Goal: Task Accomplishment & Management: Manage account settings

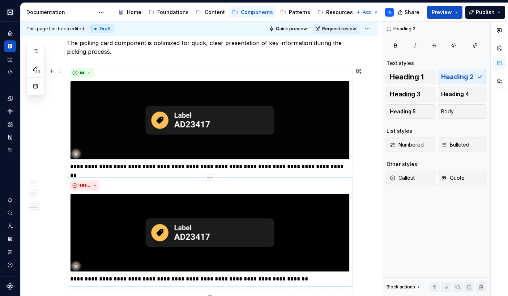
scroll to position [1711, 0]
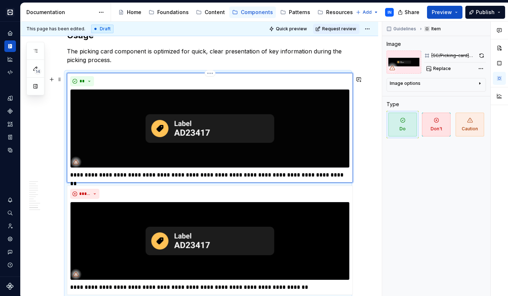
click at [215, 126] on img at bounding box center [209, 128] width 279 height 78
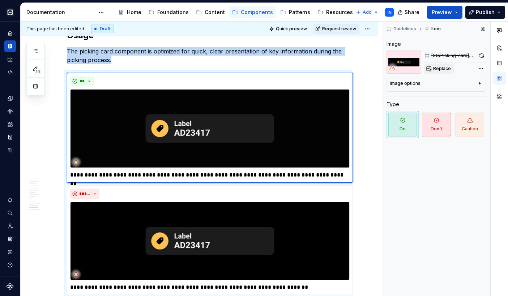
click at [448, 69] on span "Replace" at bounding box center [442, 69] width 18 height 6
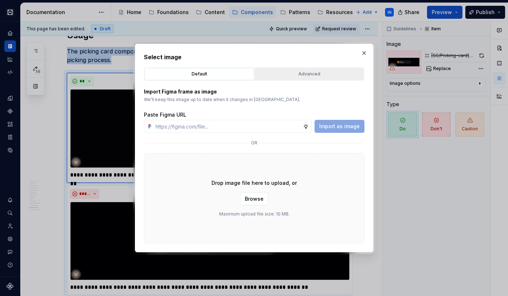
click at [304, 76] on div "Advanced" at bounding box center [309, 73] width 104 height 7
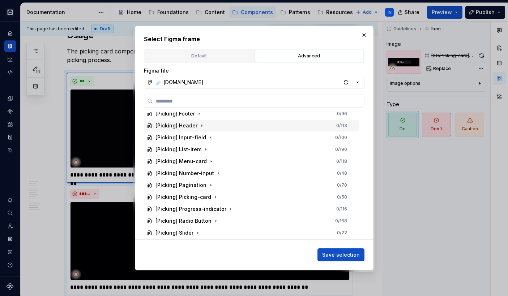
scroll to position [1347, 0]
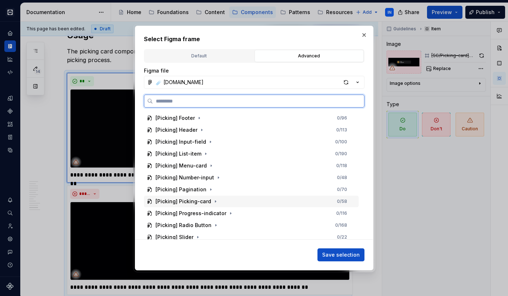
click at [220, 199] on div "[Picking] Picking-card 0 / 58" at bounding box center [251, 202] width 215 height 12
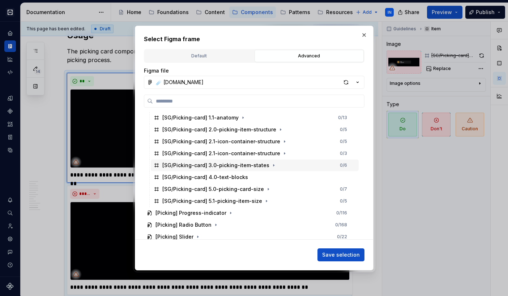
scroll to position [1524, 0]
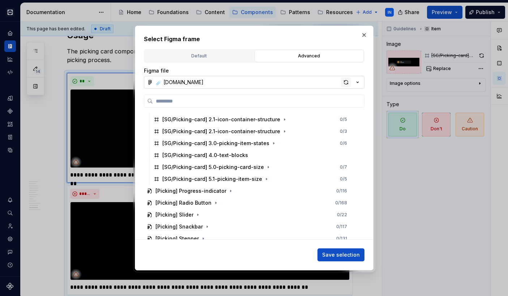
click at [347, 79] on div "button" at bounding box center [346, 82] width 10 height 10
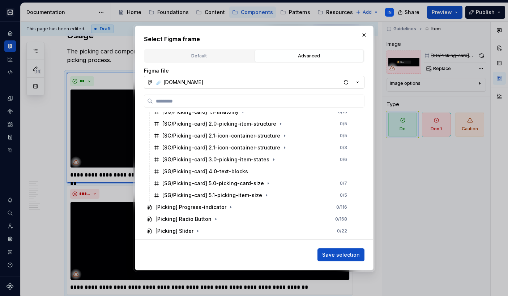
scroll to position [1509, 0]
click at [345, 82] on div "button" at bounding box center [346, 82] width 10 height 10
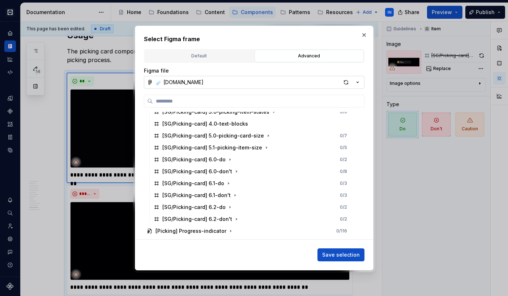
scroll to position [1559, 0]
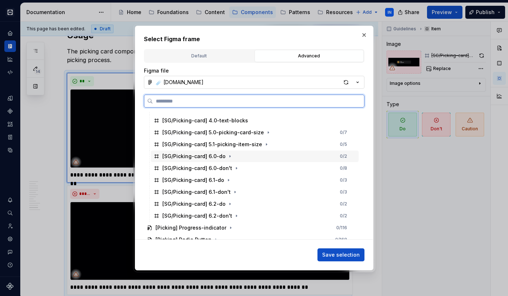
click at [255, 158] on div "[SG/Picking-card] 6.0-do 0 / 2" at bounding box center [255, 157] width 208 height 12
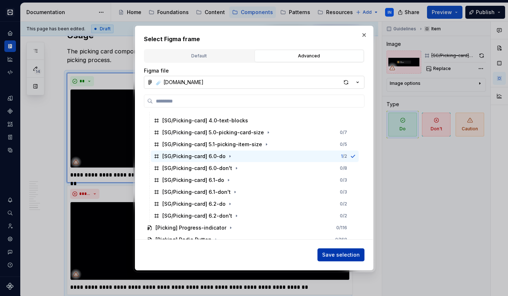
click at [341, 254] on span "Save selection" at bounding box center [341, 254] width 38 height 7
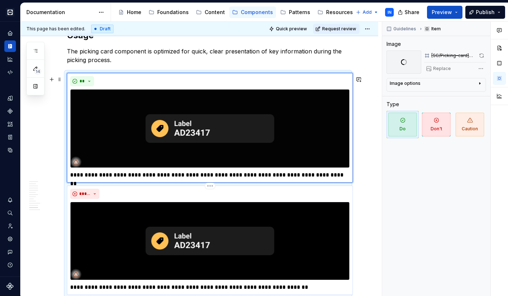
click at [296, 233] on img at bounding box center [209, 241] width 279 height 78
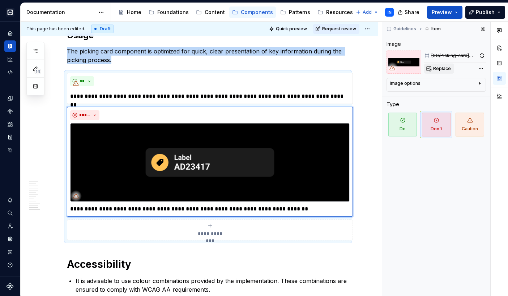
click at [433, 68] on button "Replace" at bounding box center [439, 69] width 30 height 10
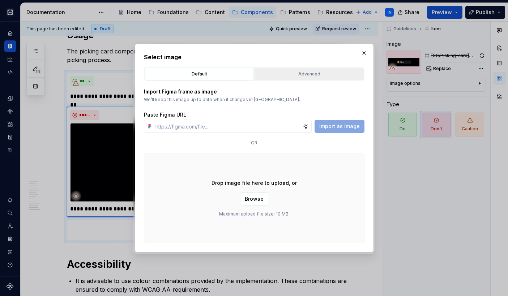
click at [301, 73] on div "Advanced" at bounding box center [309, 73] width 104 height 7
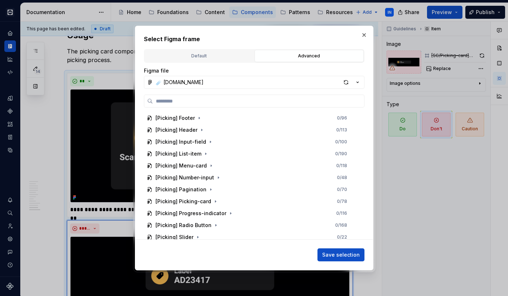
scroll to position [1350, 0]
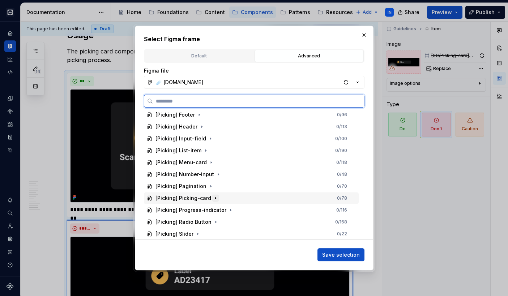
click at [215, 197] on icon "button" at bounding box center [215, 198] width 6 height 6
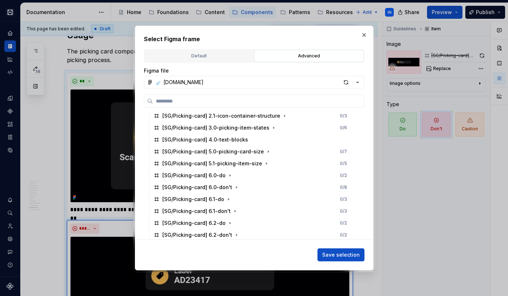
scroll to position [1544, 0]
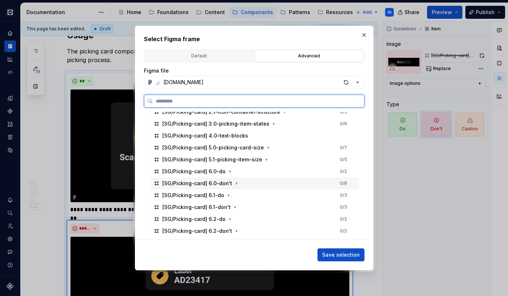
click at [246, 185] on div "[SG/Picking-card] 6.0-don't 0 / 8" at bounding box center [255, 184] width 208 height 12
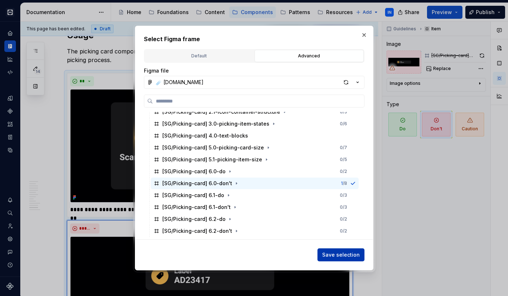
click at [340, 255] on span "Save selection" at bounding box center [341, 254] width 38 height 7
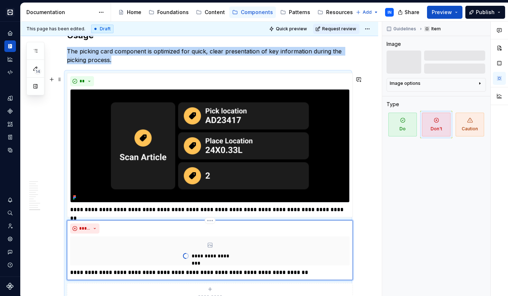
scroll to position [1741, 0]
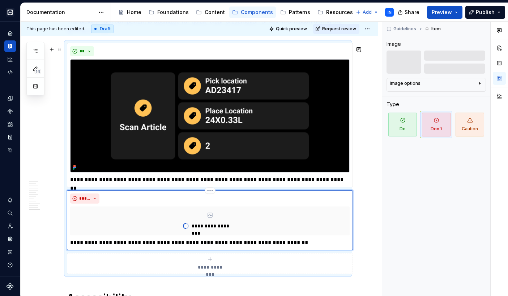
click at [275, 215] on div "**********" at bounding box center [209, 221] width 279 height 29
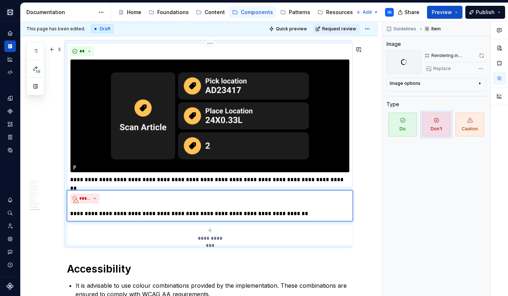
click at [277, 184] on p "**********" at bounding box center [209, 180] width 279 height 9
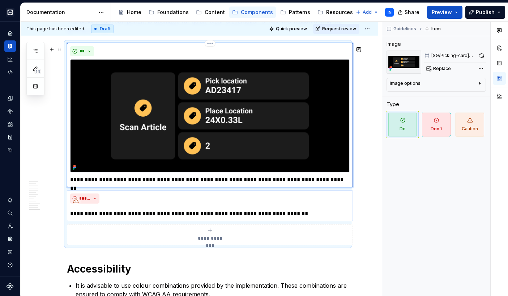
click at [246, 184] on p "**********" at bounding box center [209, 180] width 279 height 9
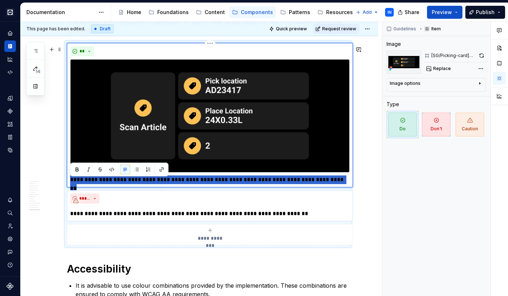
click at [246, 184] on p "**********" at bounding box center [209, 180] width 279 height 9
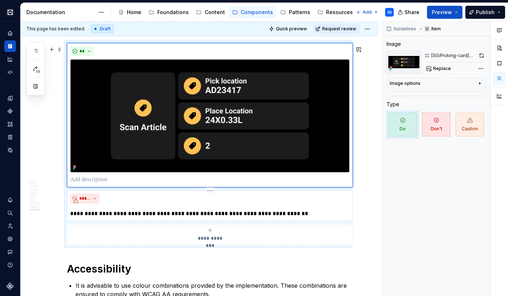
click at [237, 218] on p "**********" at bounding box center [209, 214] width 279 height 9
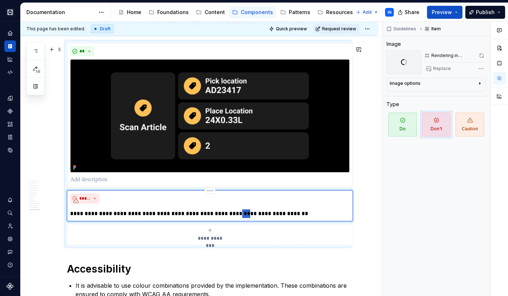
click at [237, 218] on p "**********" at bounding box center [209, 214] width 279 height 9
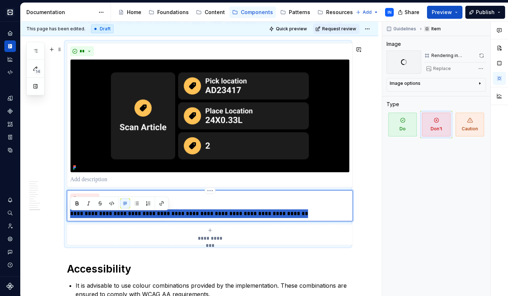
click at [237, 218] on p "**********" at bounding box center [209, 214] width 279 height 9
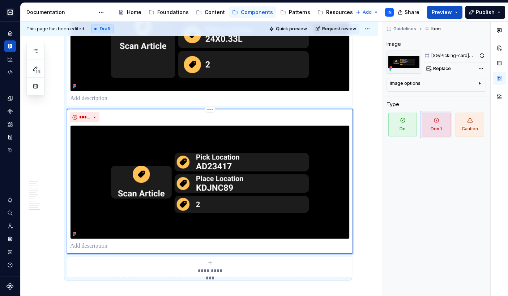
scroll to position [1828, 0]
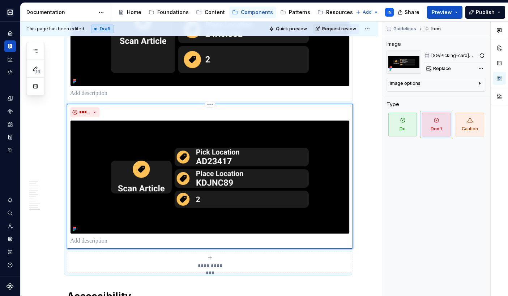
click at [160, 243] on p at bounding box center [209, 241] width 279 height 9
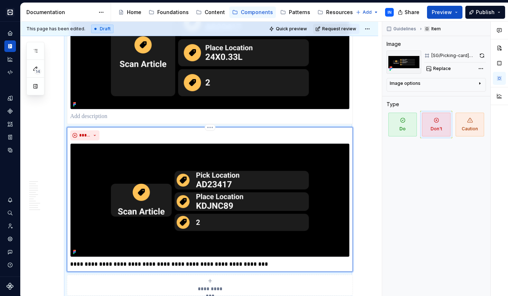
scroll to position [1804, 0]
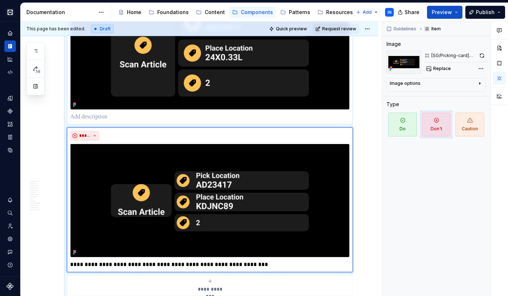
click at [119, 119] on p at bounding box center [209, 117] width 279 height 9
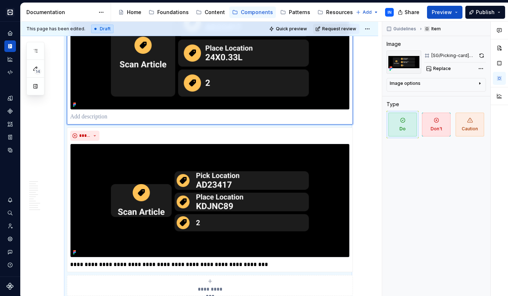
type textarea "*"
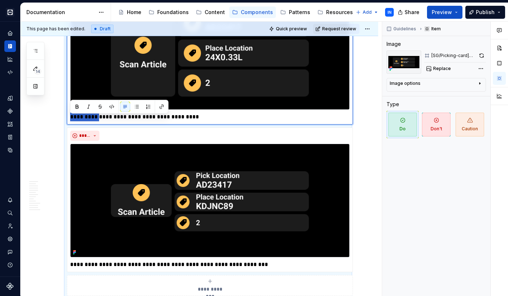
drag, startPoint x: 99, startPoint y: 119, endPoint x: 62, endPoint y: 118, distance: 37.2
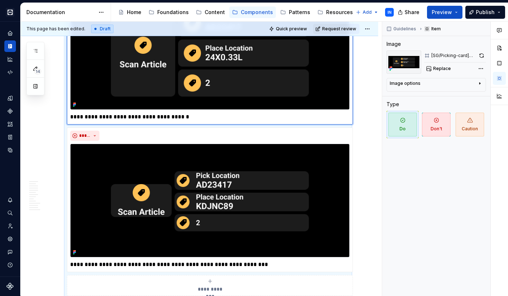
click at [193, 118] on p "**********" at bounding box center [209, 117] width 279 height 9
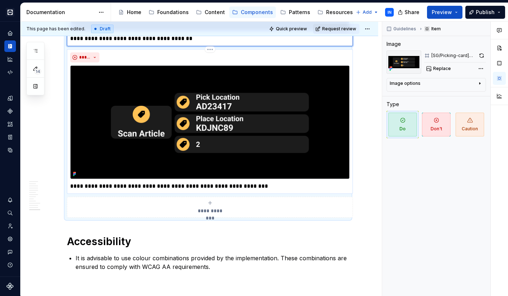
scroll to position [1888, 0]
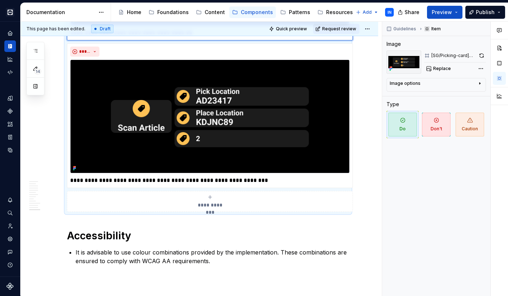
click at [202, 206] on span "**********" at bounding box center [209, 205] width 33 height 7
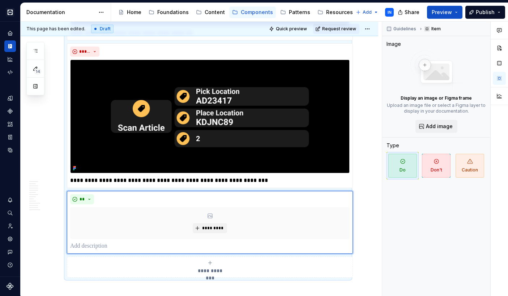
click at [207, 263] on icon "submit" at bounding box center [210, 263] width 6 height 6
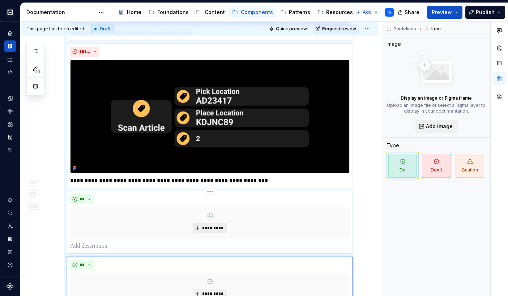
click at [215, 230] on span "*********" at bounding box center [213, 228] width 22 height 6
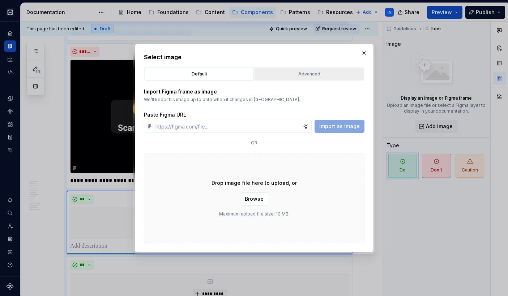
click at [302, 72] on div "Advanced" at bounding box center [309, 73] width 104 height 7
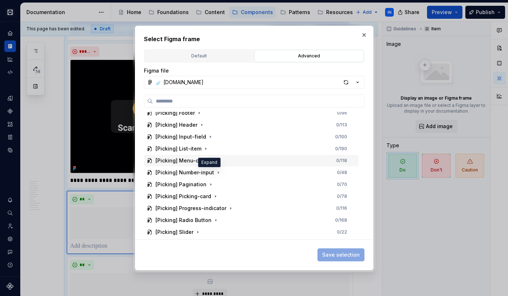
scroll to position [1335, 0]
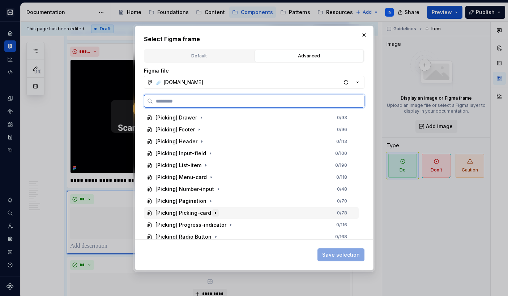
click at [213, 214] on icon "button" at bounding box center [215, 213] width 6 height 6
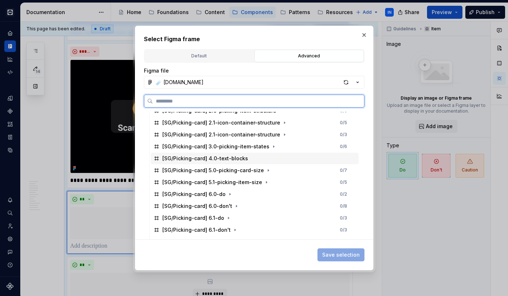
scroll to position [1528, 0]
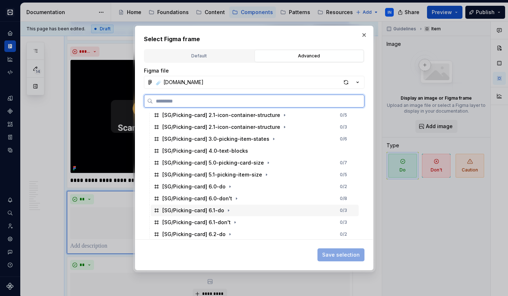
click at [241, 210] on div "[SG/Picking-card] 6.1-do 0 / 3" at bounding box center [255, 211] width 208 height 12
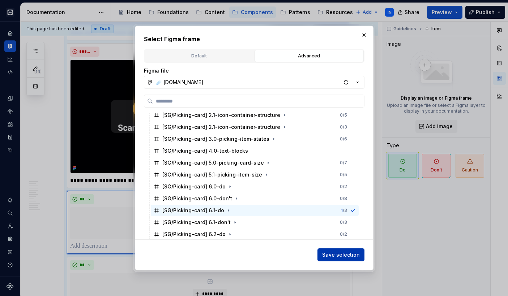
click at [330, 256] on span "Save selection" at bounding box center [341, 254] width 38 height 7
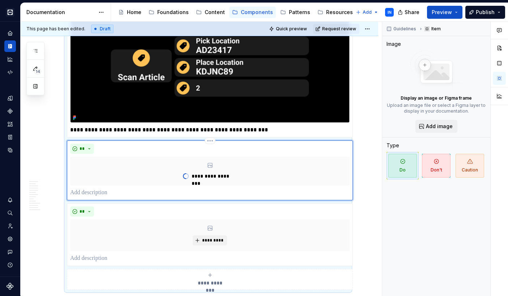
scroll to position [1946, 0]
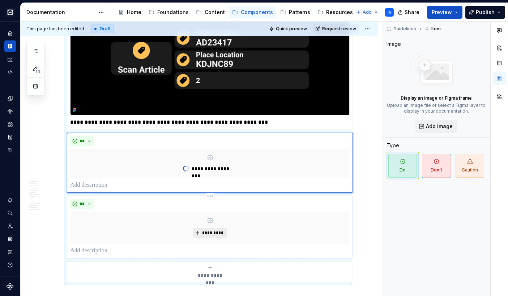
click at [215, 236] on span "*********" at bounding box center [213, 233] width 22 height 6
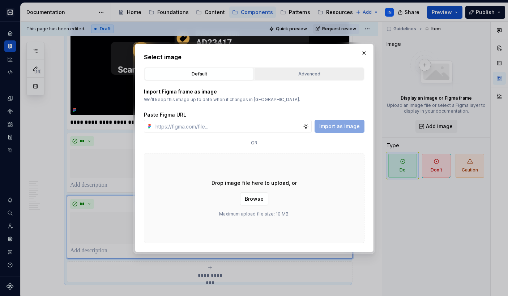
click at [285, 74] on div "Advanced" at bounding box center [309, 73] width 104 height 7
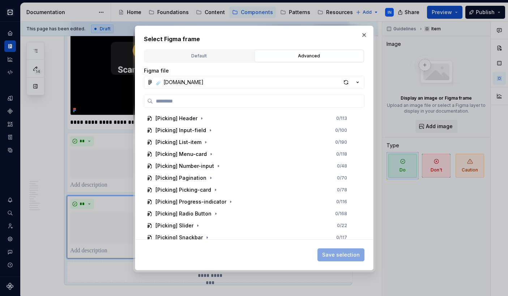
scroll to position [1356, 0]
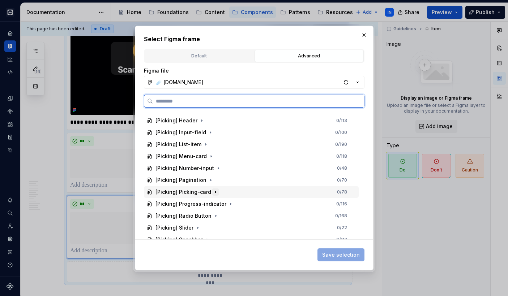
click at [214, 193] on icon "button" at bounding box center [215, 192] width 6 height 6
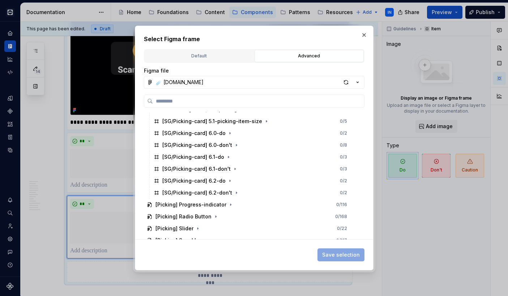
scroll to position [1581, 0]
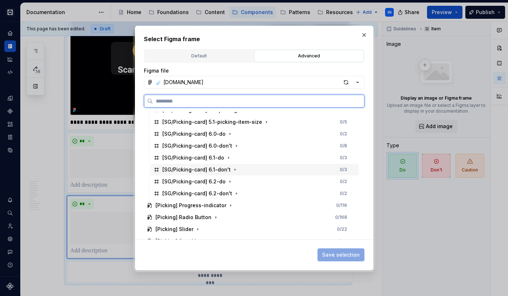
click at [242, 172] on div "[SG/Picking-card] 6.1-don't 0 / 3" at bounding box center [255, 170] width 208 height 12
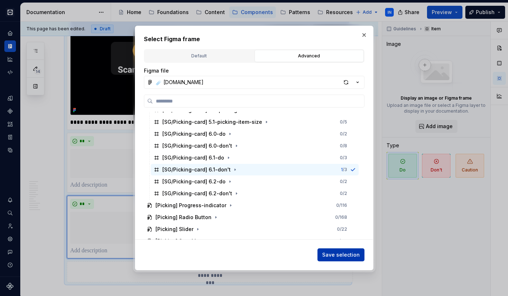
click at [326, 255] on span "Save selection" at bounding box center [341, 254] width 38 height 7
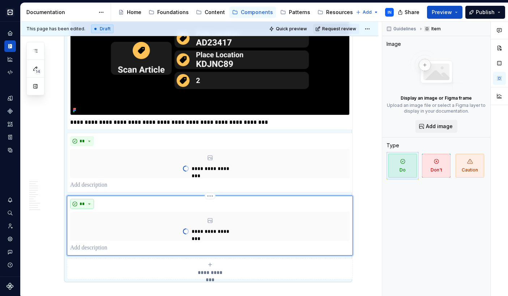
click at [87, 207] on button "**" at bounding box center [82, 204] width 24 height 10
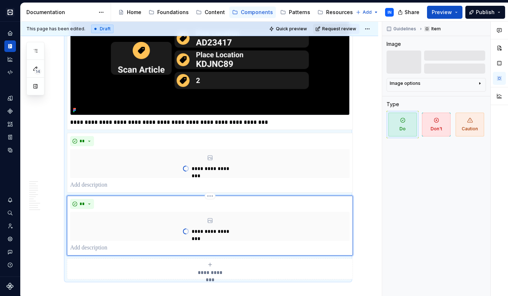
scroll to position [1951, 0]
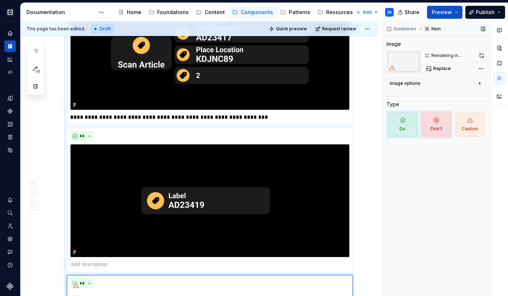
click at [432, 129] on span "Don't" at bounding box center [436, 125] width 29 height 24
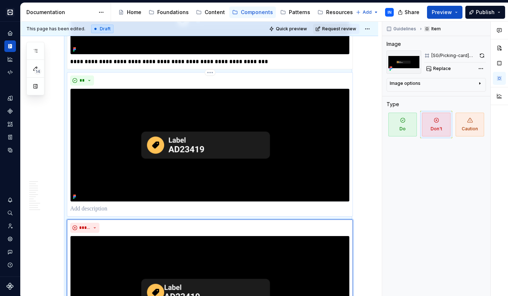
click at [157, 208] on p at bounding box center [209, 209] width 279 height 9
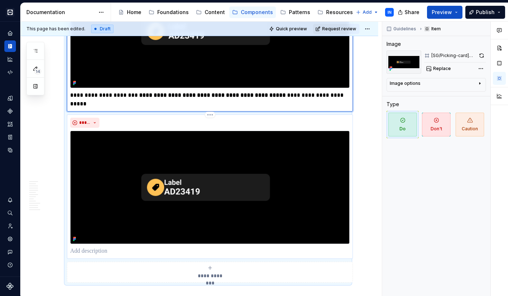
scroll to position [2123, 0]
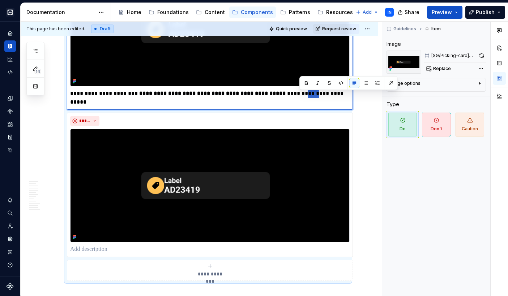
drag, startPoint x: 313, startPoint y: 97, endPoint x: 301, endPoint y: 96, distance: 12.3
click at [301, 96] on p "**********" at bounding box center [209, 97] width 279 height 17
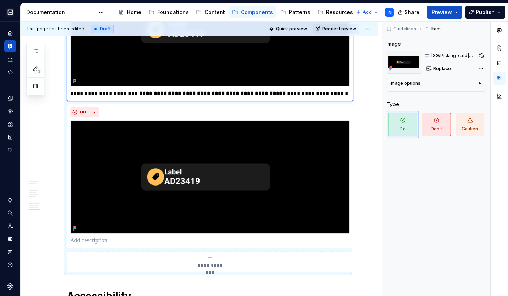
type textarea "*"
click at [157, 245] on p at bounding box center [209, 241] width 279 height 9
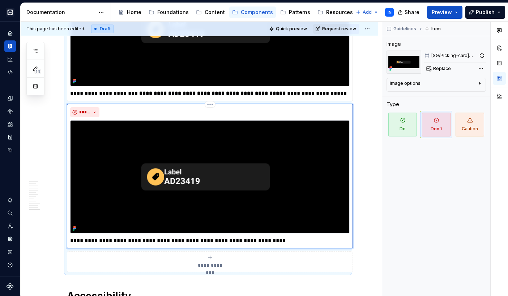
type textarea "*"
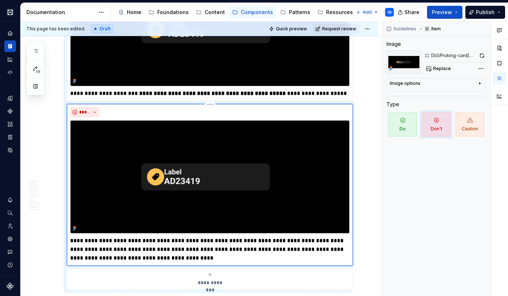
click at [275, 245] on p "**********" at bounding box center [209, 250] width 279 height 26
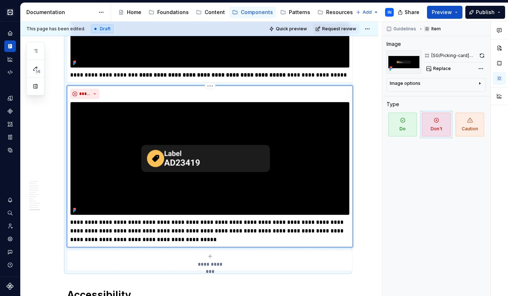
scroll to position [2151, 0]
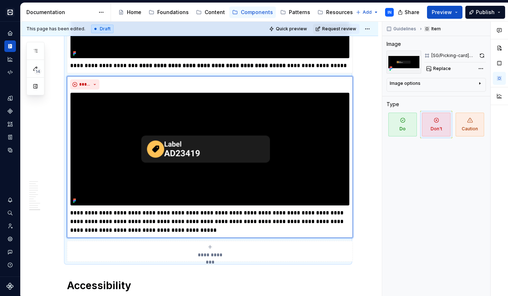
click at [238, 253] on div "**********" at bounding box center [209, 251] width 279 height 14
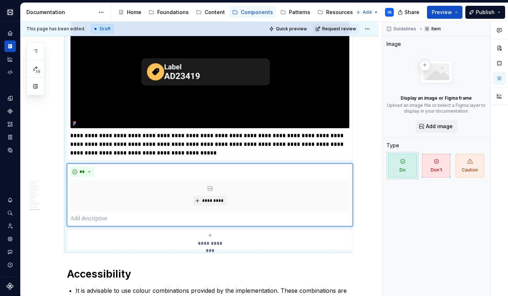
scroll to position [2239, 0]
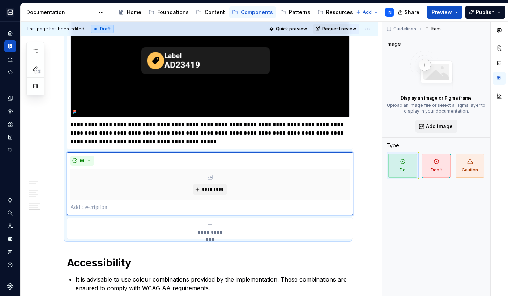
click at [228, 228] on div "**********" at bounding box center [209, 228] width 279 height 14
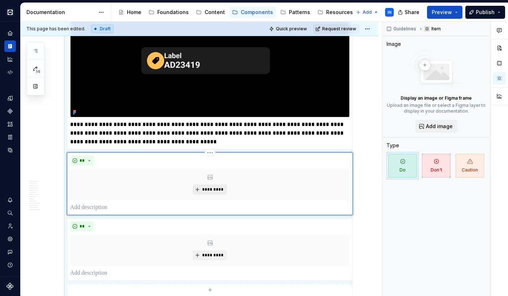
click at [219, 193] on span "*********" at bounding box center [213, 190] width 22 height 6
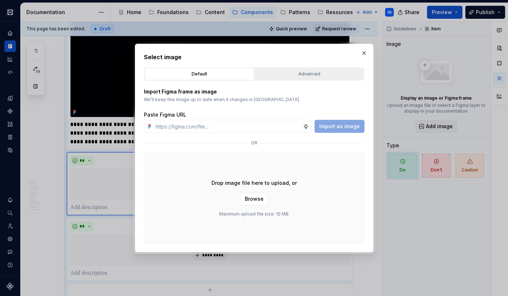
click at [279, 76] on div "Advanced" at bounding box center [309, 73] width 104 height 7
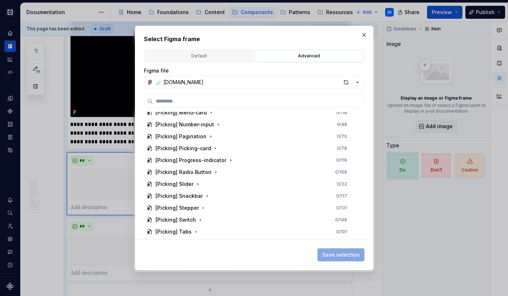
scroll to position [1418, 0]
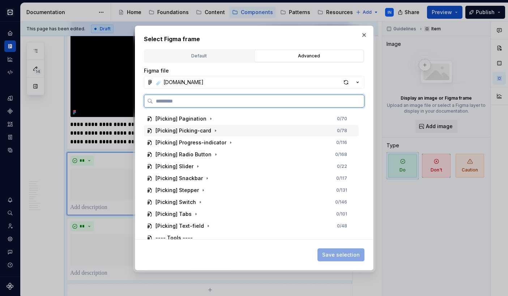
click at [223, 130] on div "[Picking] Picking-card 0 / 78" at bounding box center [251, 131] width 215 height 12
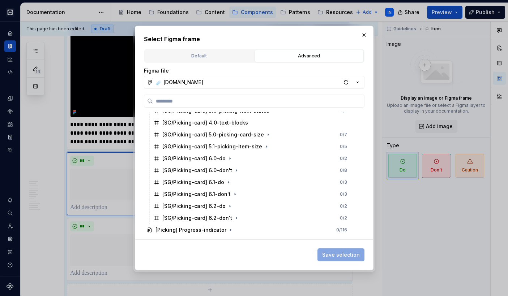
scroll to position [1582, 0]
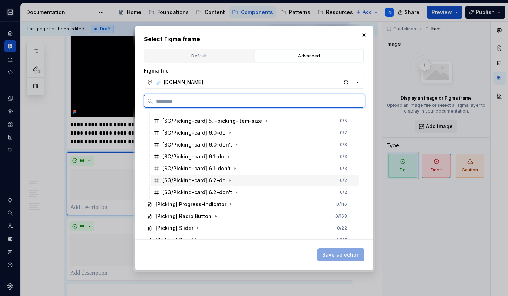
click at [260, 177] on div "[SG/Picking-card] 6.2-do 0 / 2" at bounding box center [255, 181] width 208 height 12
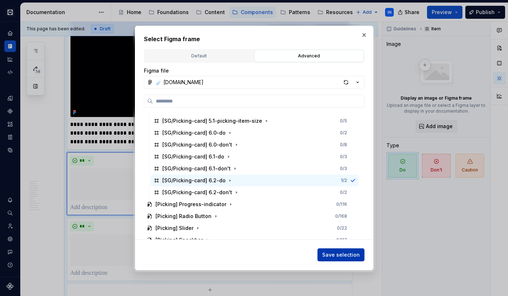
click at [327, 252] on span "Save selection" at bounding box center [341, 254] width 38 height 7
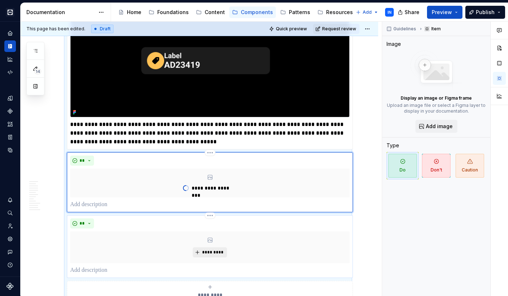
click at [219, 253] on span "*********" at bounding box center [213, 253] width 22 height 6
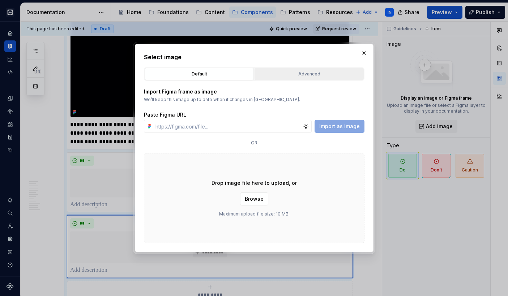
click at [292, 77] on div "Advanced" at bounding box center [309, 73] width 104 height 7
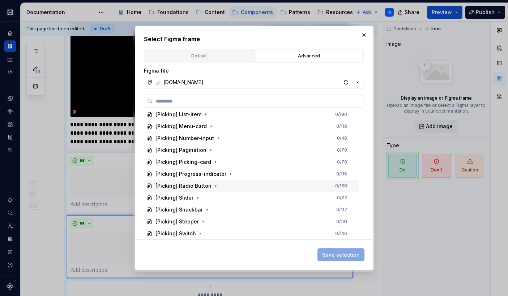
scroll to position [1384, 0]
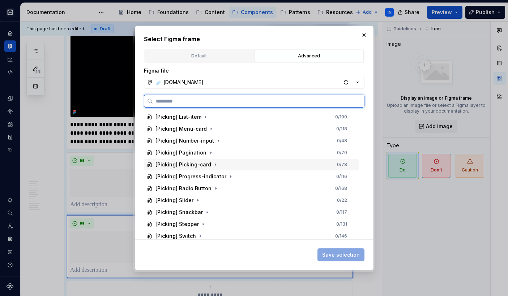
click at [244, 160] on div "[Picking] Picking-card 0 / 78" at bounding box center [251, 165] width 215 height 12
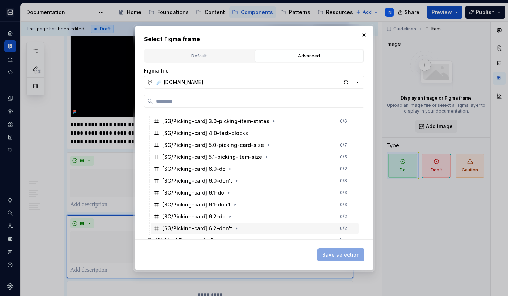
scroll to position [1572, 0]
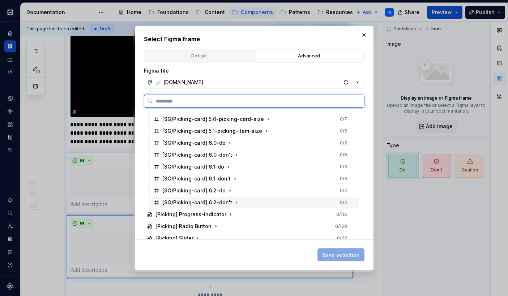
click at [255, 205] on div "[SG/Picking-card] 6.2-don't 0 / 2" at bounding box center [255, 203] width 208 height 12
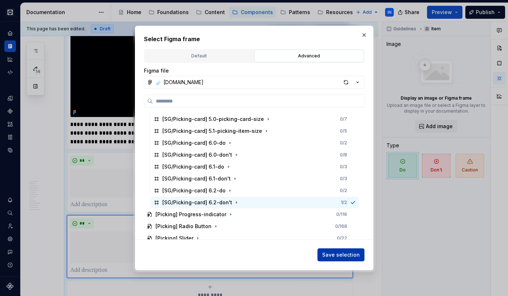
click at [346, 259] on button "Save selection" at bounding box center [340, 255] width 47 height 13
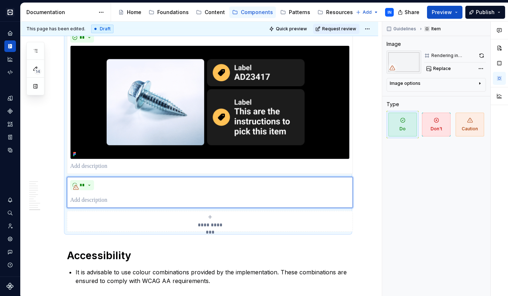
scroll to position [2368, 0]
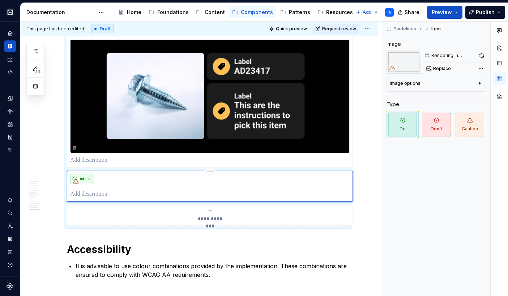
click at [91, 181] on button "**" at bounding box center [82, 179] width 24 height 10
click at [99, 208] on div "Don't" at bounding box center [98, 207] width 13 height 7
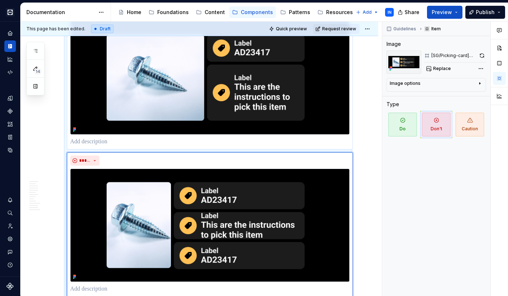
scroll to position [2376, 0]
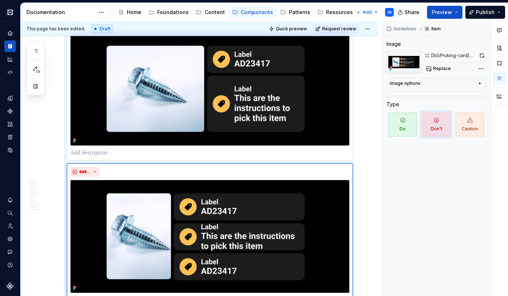
click at [135, 156] on p at bounding box center [209, 153] width 279 height 9
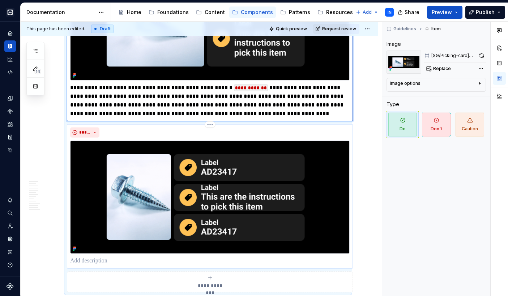
scroll to position [2445, 0]
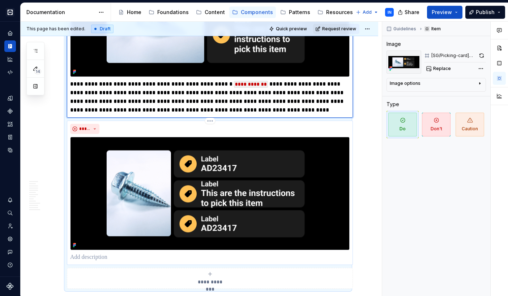
click at [230, 205] on img at bounding box center [209, 193] width 279 height 113
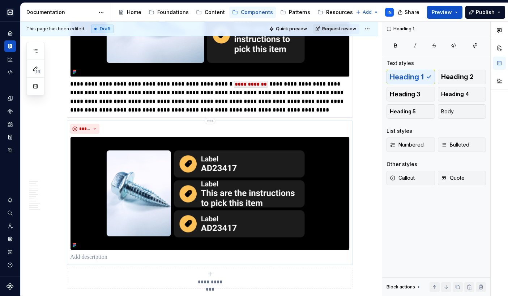
click at [237, 189] on img at bounding box center [209, 193] width 279 height 113
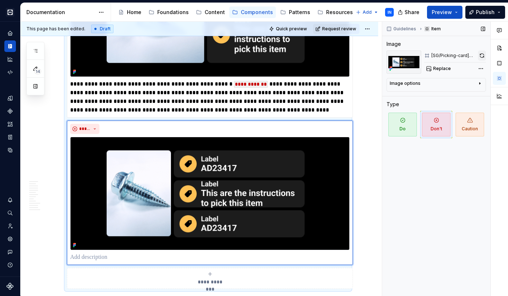
click at [481, 56] on button "button" at bounding box center [482, 56] width 8 height 10
click at [188, 258] on p at bounding box center [209, 257] width 279 height 9
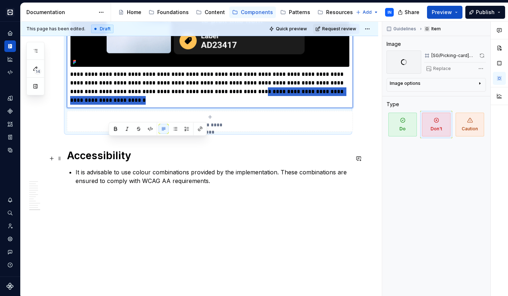
scroll to position [2635, 0]
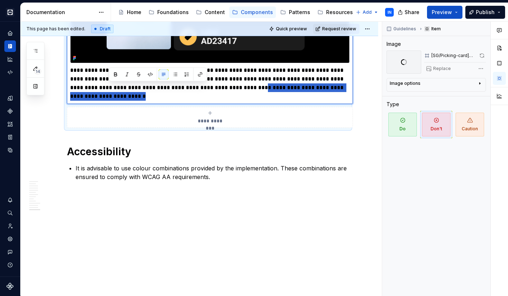
drag, startPoint x: 228, startPoint y: 278, endPoint x: 197, endPoint y: 96, distance: 184.3
click at [197, 96] on p "**********" at bounding box center [209, 83] width 279 height 35
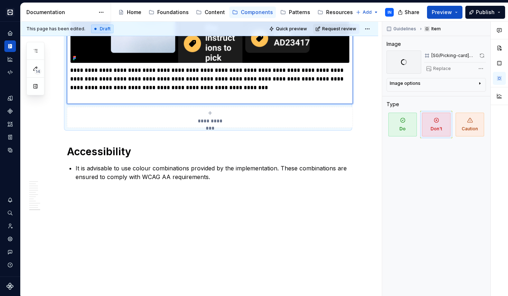
scroll to position [2626, 0]
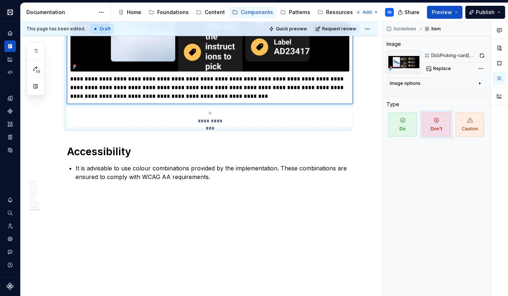
type textarea "*"
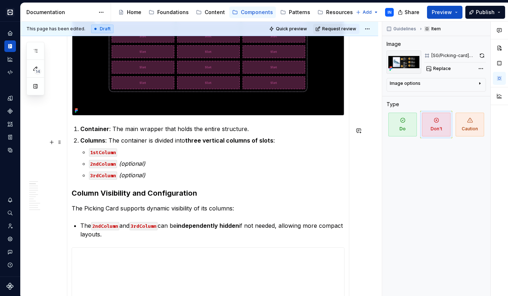
scroll to position [220, 0]
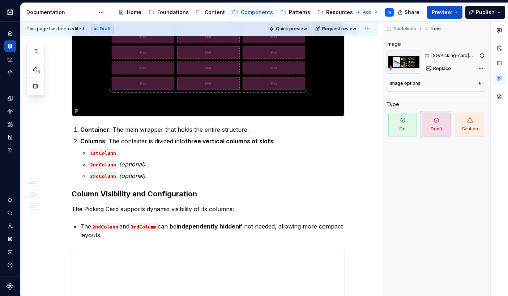
click at [283, 29] on button "Quick preview" at bounding box center [288, 29] width 43 height 10
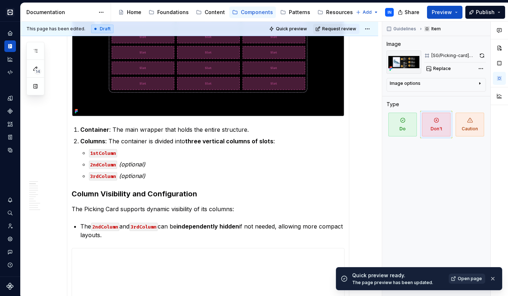
click at [458, 280] on link "Open page" at bounding box center [466, 279] width 36 height 10
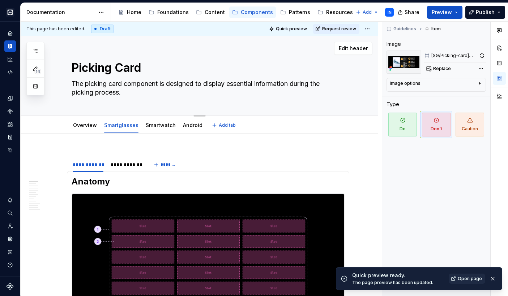
scroll to position [0, 0]
click at [159, 120] on html "Cobalt IN Design system data Documentation Accessibility guide for tree Page tr…" at bounding box center [254, 148] width 508 height 296
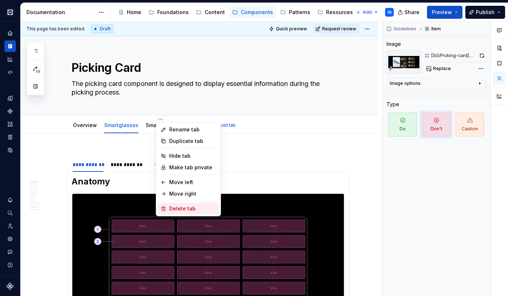
click at [175, 206] on div "Delete tab" at bounding box center [192, 208] width 47 height 7
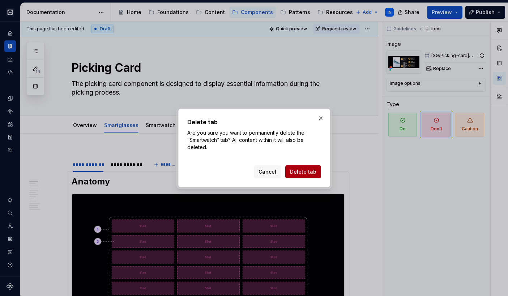
click at [301, 171] on span "Delete tab" at bounding box center [303, 171] width 26 height 7
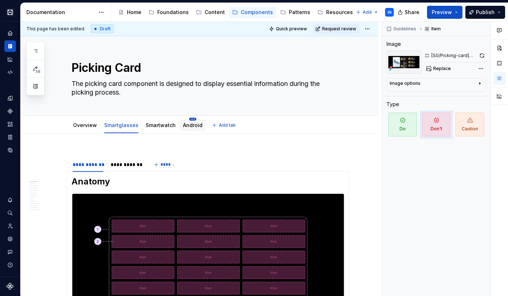
click at [189, 118] on html "Cobalt IN Design system data Documentation Accessibility guide for tree Page tr…" at bounding box center [254, 148] width 508 height 296
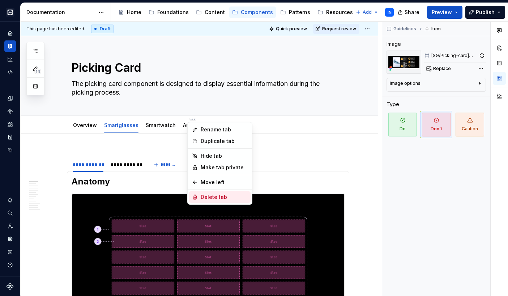
click at [211, 198] on div "Delete tab" at bounding box center [223, 197] width 47 height 7
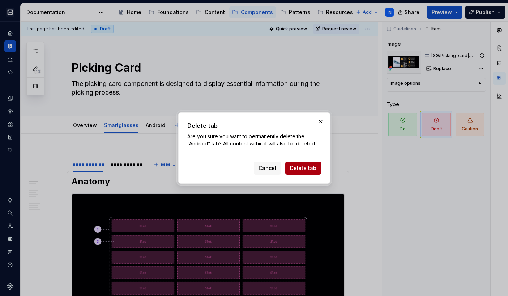
click at [301, 163] on button "Delete tab" at bounding box center [303, 168] width 36 height 13
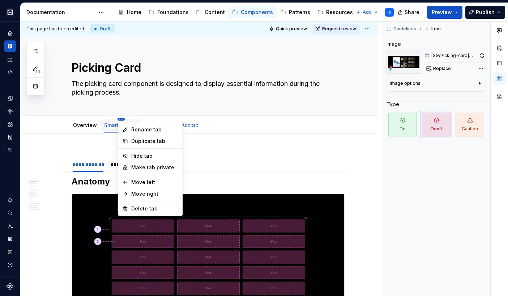
click at [121, 118] on html "Cobalt IN Design system data Documentation Accessibility guide for tree Page tr…" at bounding box center [254, 148] width 508 height 296
click at [141, 140] on div "Duplicate tab" at bounding box center [154, 141] width 47 height 7
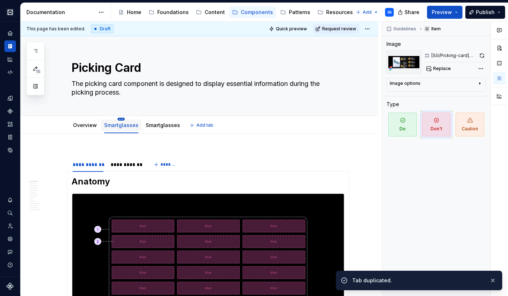
click at [122, 118] on html "Cobalt IN Design system data Documentation Accessibility guide for tree Page tr…" at bounding box center [254, 148] width 508 height 296
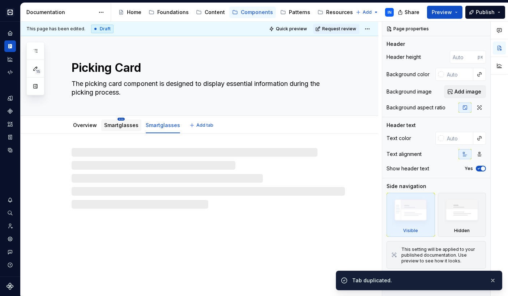
click at [120, 120] on html "Cobalt IN Design system data Documentation Accessibility guide for tree Page tr…" at bounding box center [254, 148] width 508 height 296
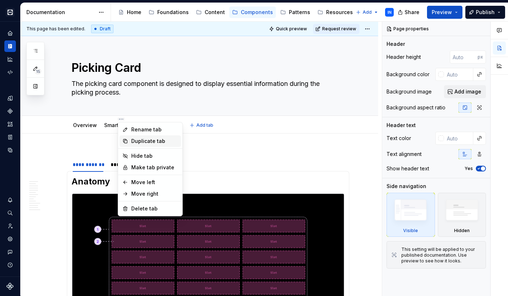
click at [134, 142] on div "Duplicate tab" at bounding box center [154, 141] width 47 height 7
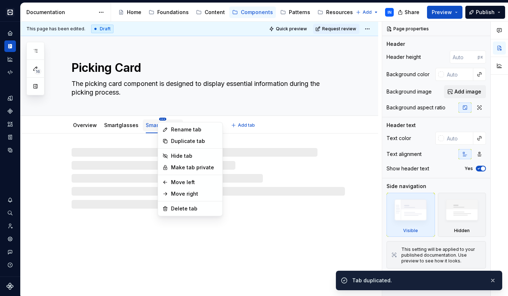
click at [160, 119] on html "Cobalt IN Design system data Documentation Accessibility guide for tree Page tr…" at bounding box center [254, 148] width 508 height 296
click at [171, 130] on div "Rename tab" at bounding box center [189, 130] width 61 height 12
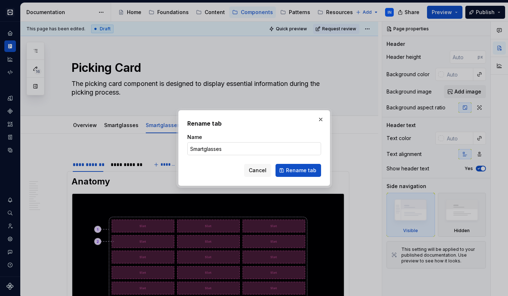
type textarea "*"
click at [216, 149] on input "Smartglasses" at bounding box center [254, 148] width 134 height 13
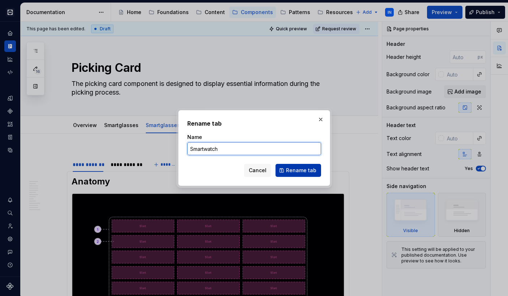
type input "Smartwatch"
click at [293, 170] on span "Rename tab" at bounding box center [301, 170] width 30 height 7
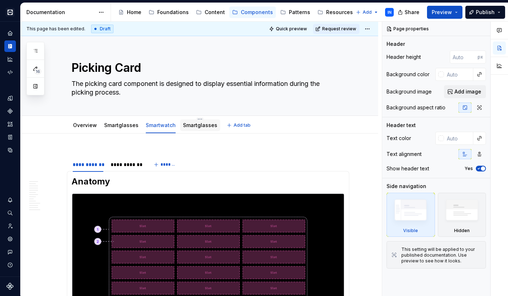
click at [200, 122] on link "Smartglasses" at bounding box center [200, 125] width 34 height 6
click at [197, 119] on html "Cobalt IN Design system data Documentation Accessibility guide for tree Page tr…" at bounding box center [254, 148] width 508 height 296
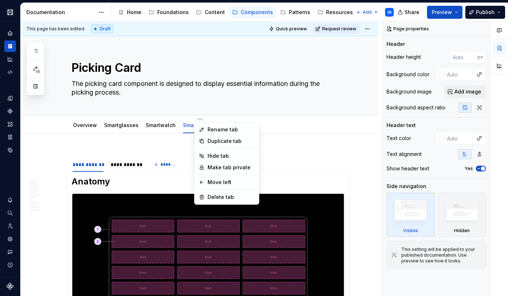
type textarea "*"
click at [212, 128] on div "Rename tab" at bounding box center [230, 129] width 47 height 7
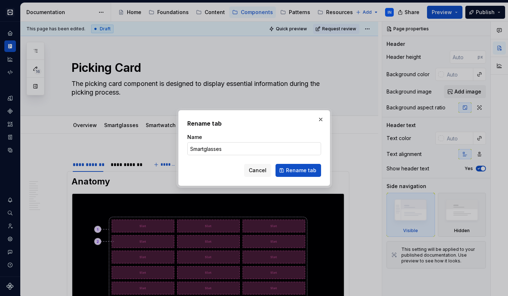
click at [216, 147] on input "Smartglasses" at bounding box center [254, 148] width 134 height 13
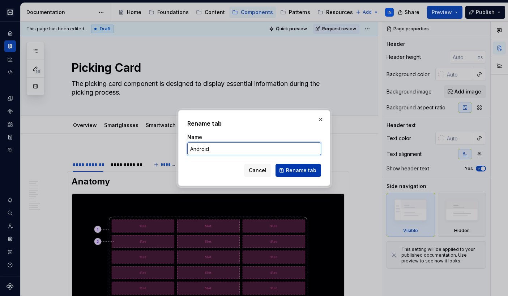
type input "Android"
click at [303, 171] on span "Rename tab" at bounding box center [301, 170] width 30 height 7
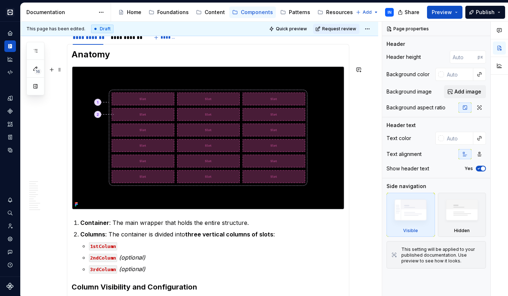
scroll to position [146, 0]
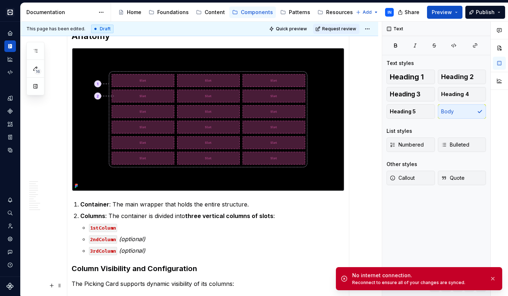
type textarea "*"
